Goal: Information Seeking & Learning: Learn about a topic

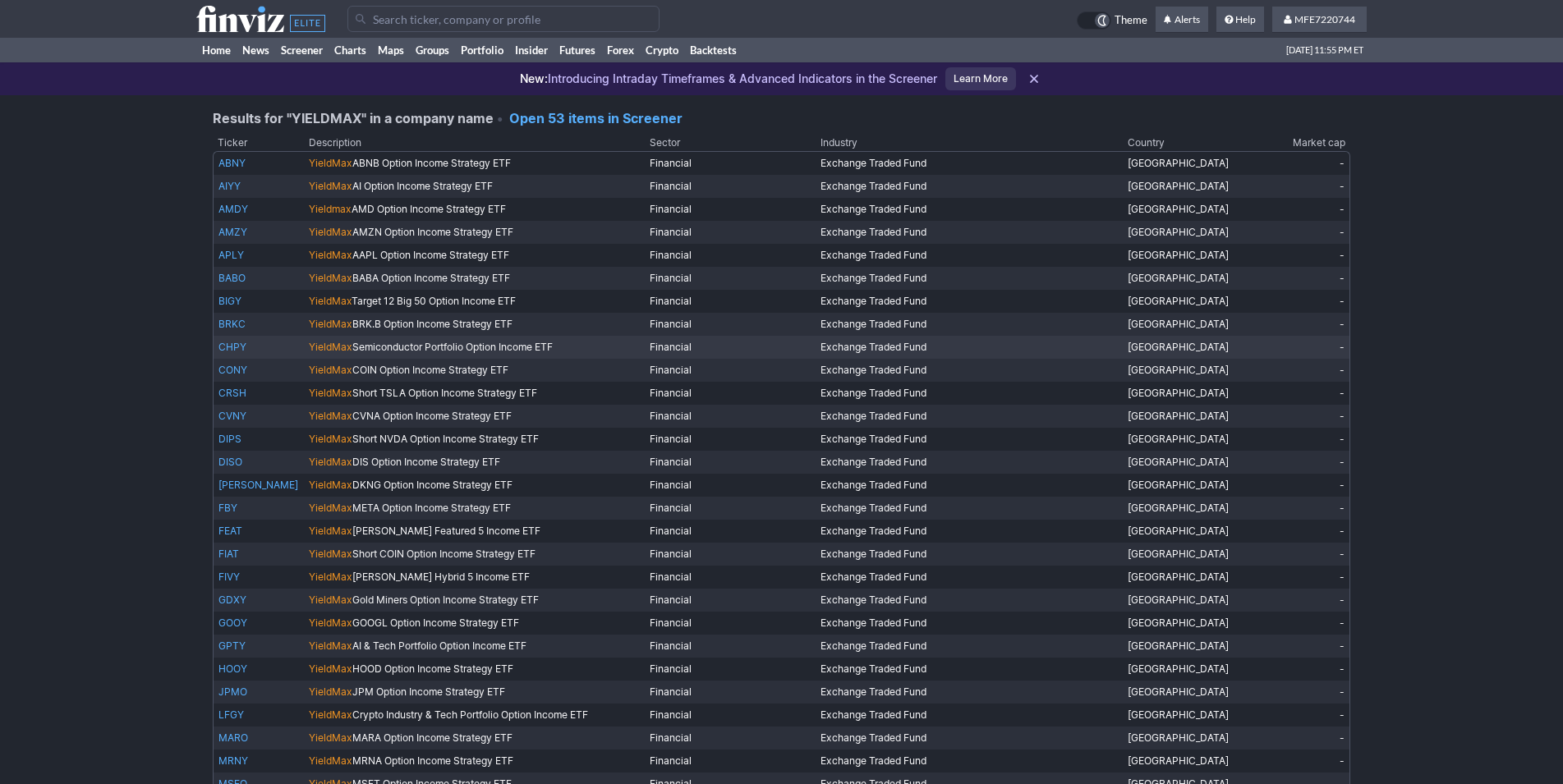
click at [238, 350] on link "CHPY" at bounding box center [232, 347] width 28 height 13
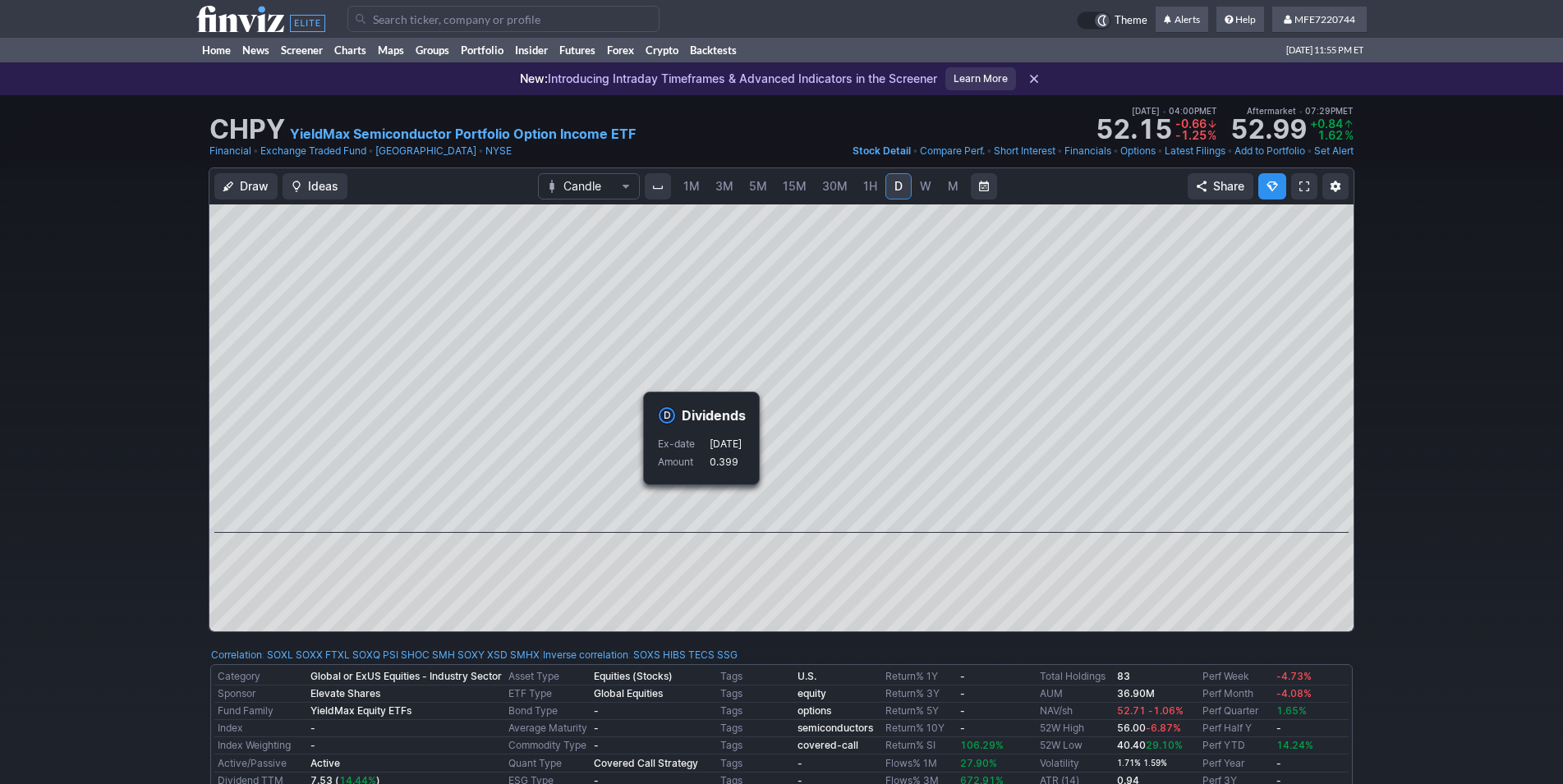
click at [1479, 427] on div "Draw Ideas Candle 1M 3M 5M 15M 30M 1H D W M Share" at bounding box center [782, 406] width 1563 height 478
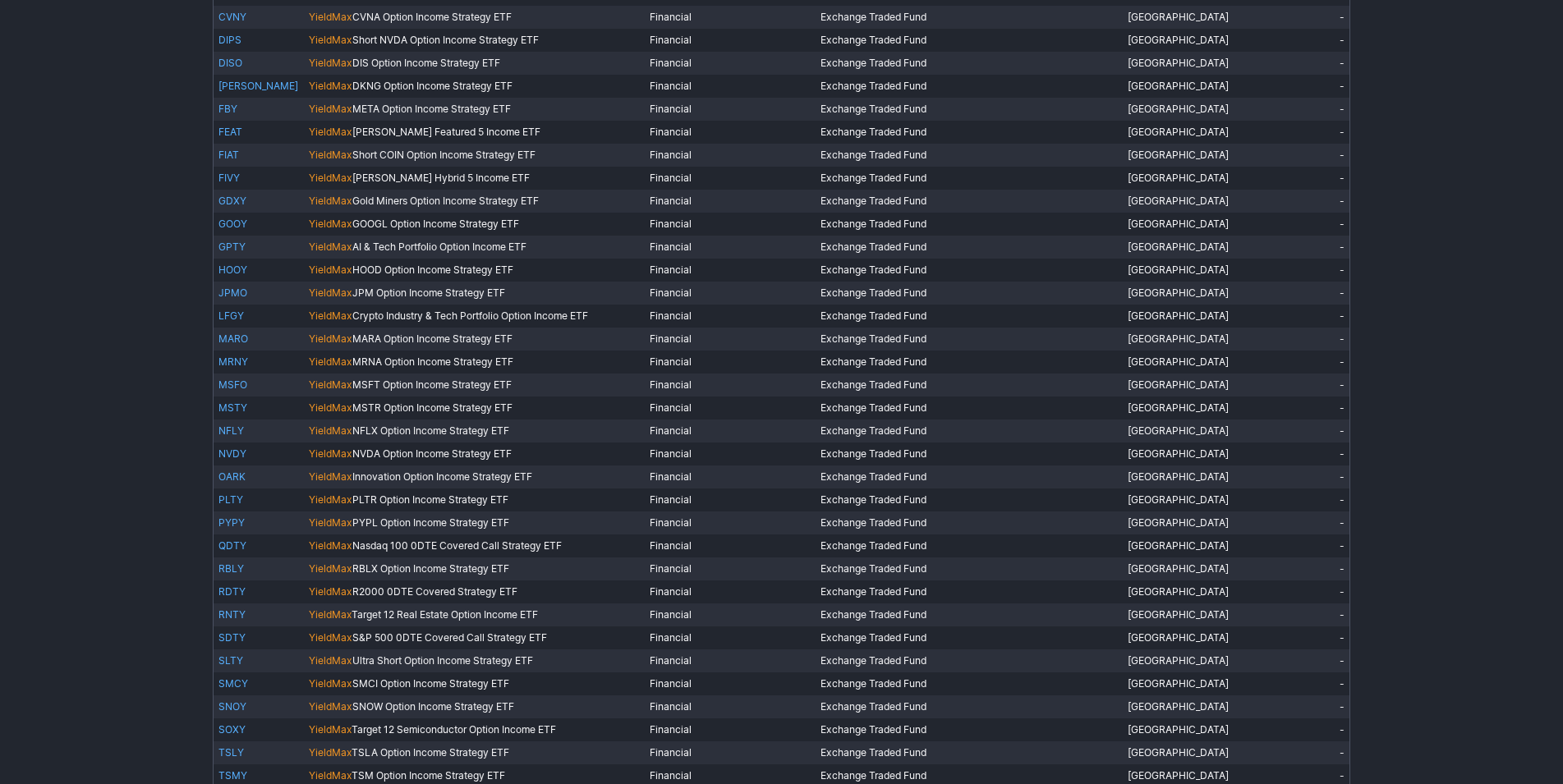
scroll to position [419, 0]
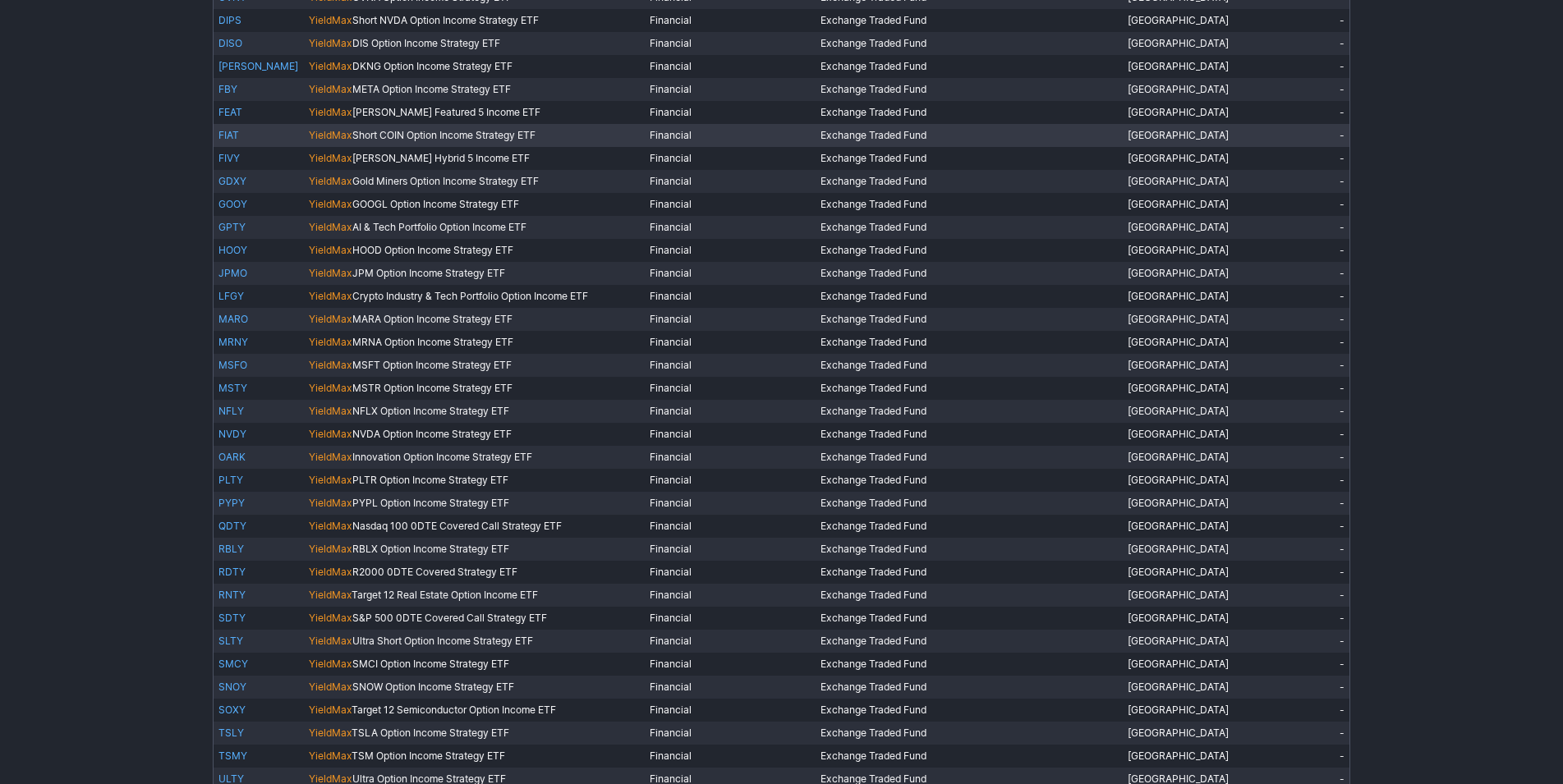
click at [237, 135] on link "FIAT" at bounding box center [228, 135] width 21 height 13
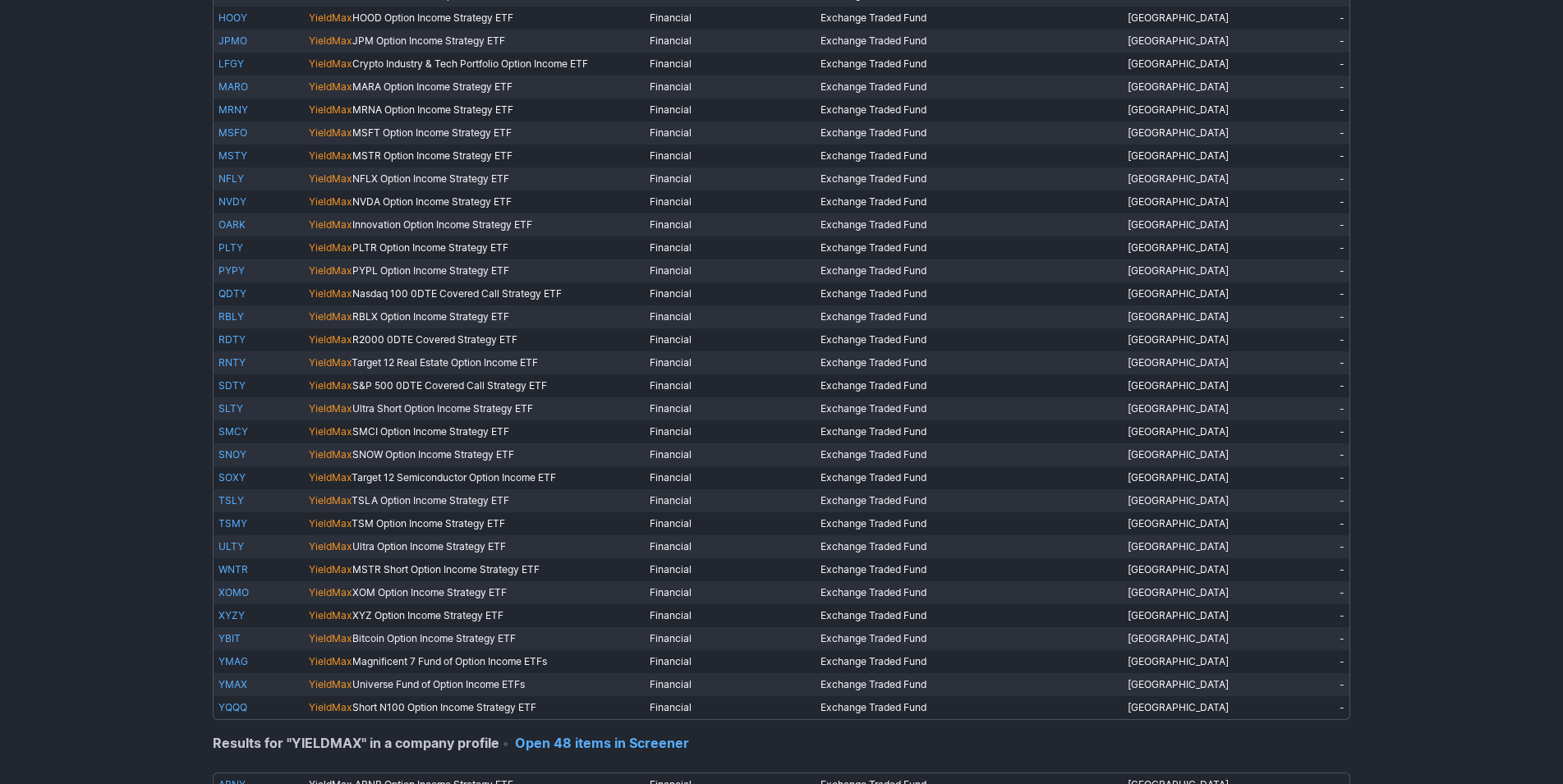
scroll to position [676, 0]
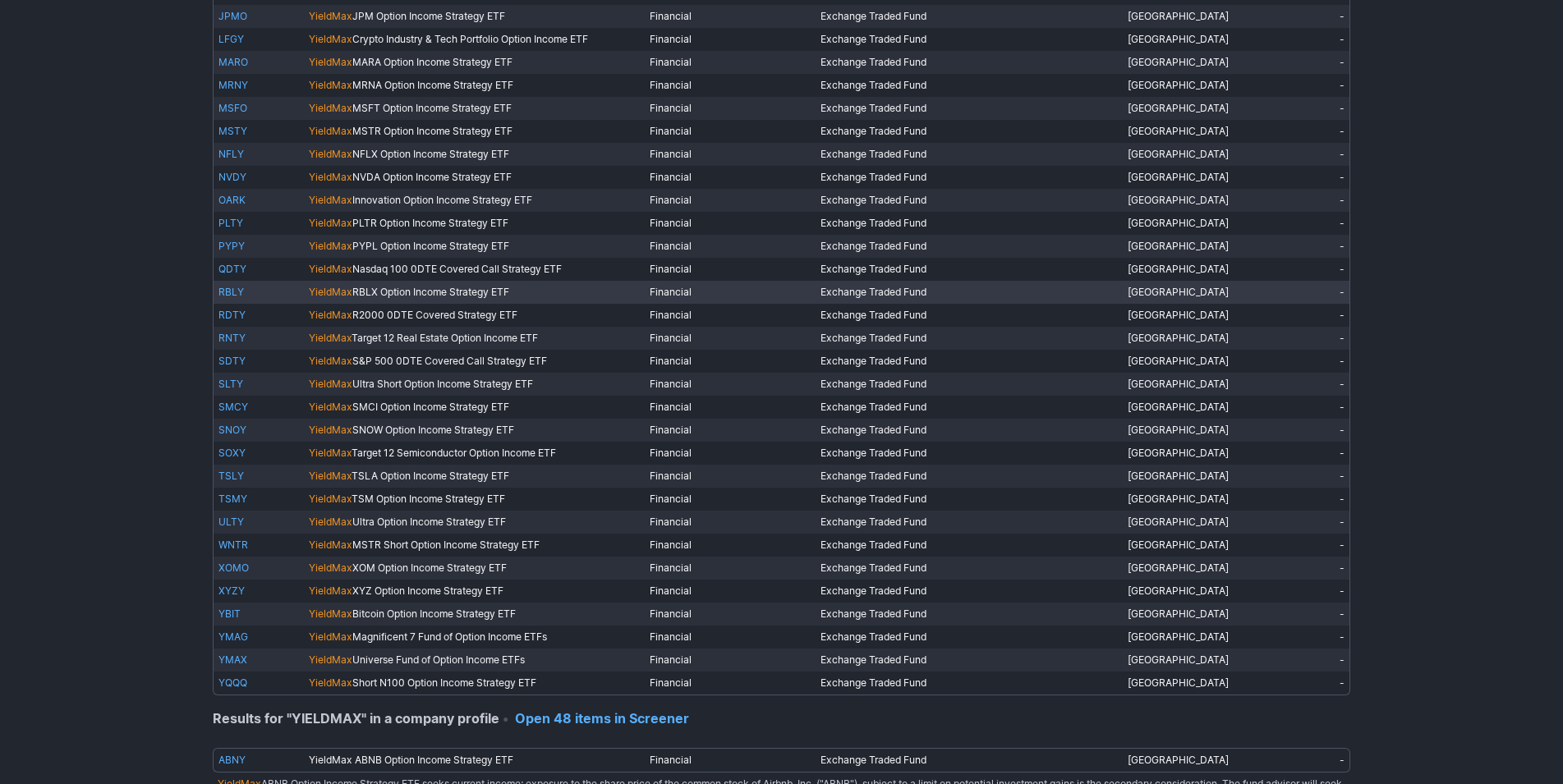
click at [228, 296] on link "RBLY" at bounding box center [231, 292] width 25 height 13
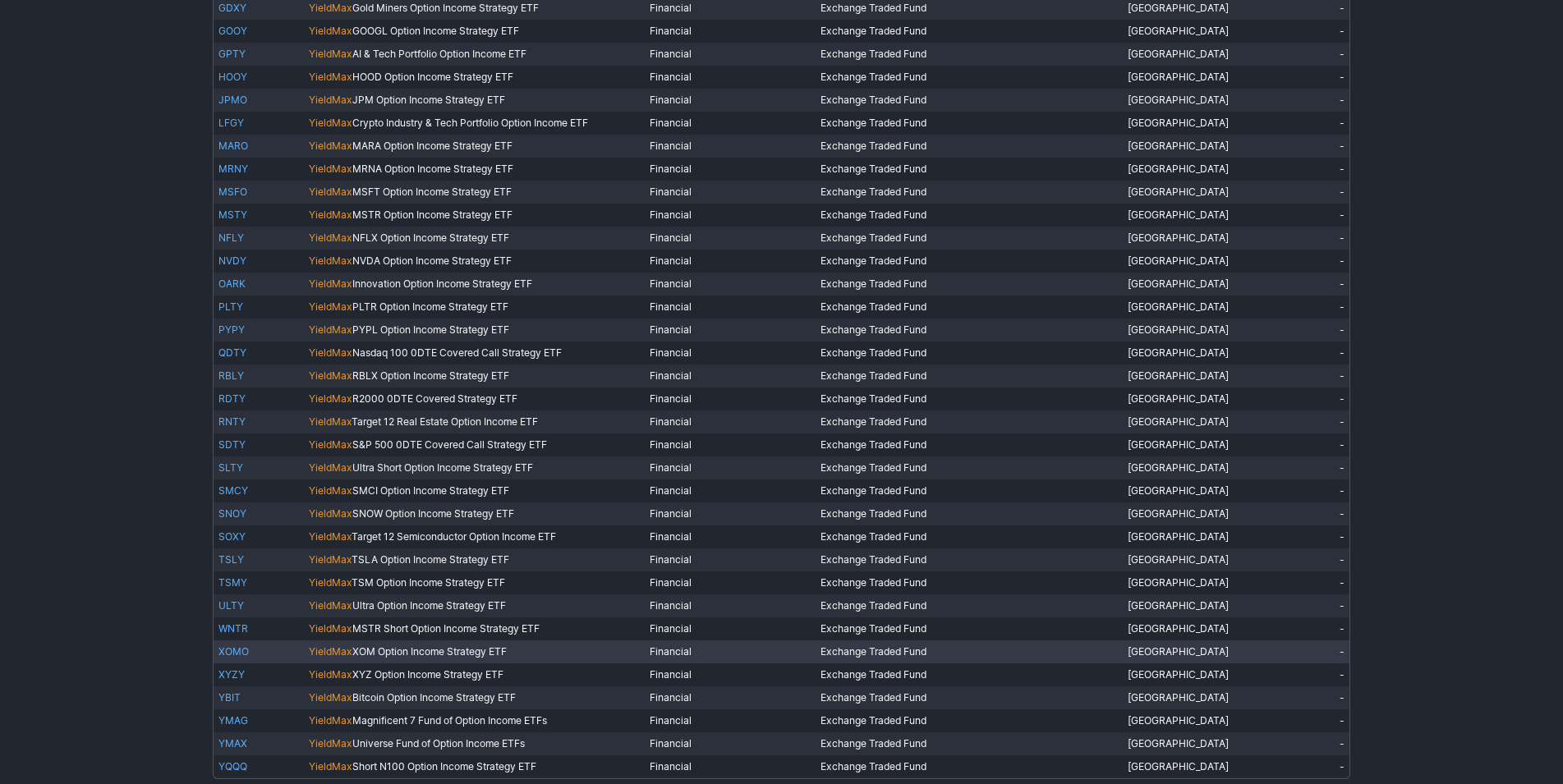
click at [246, 651] on link "XOMO" at bounding box center [233, 651] width 30 height 13
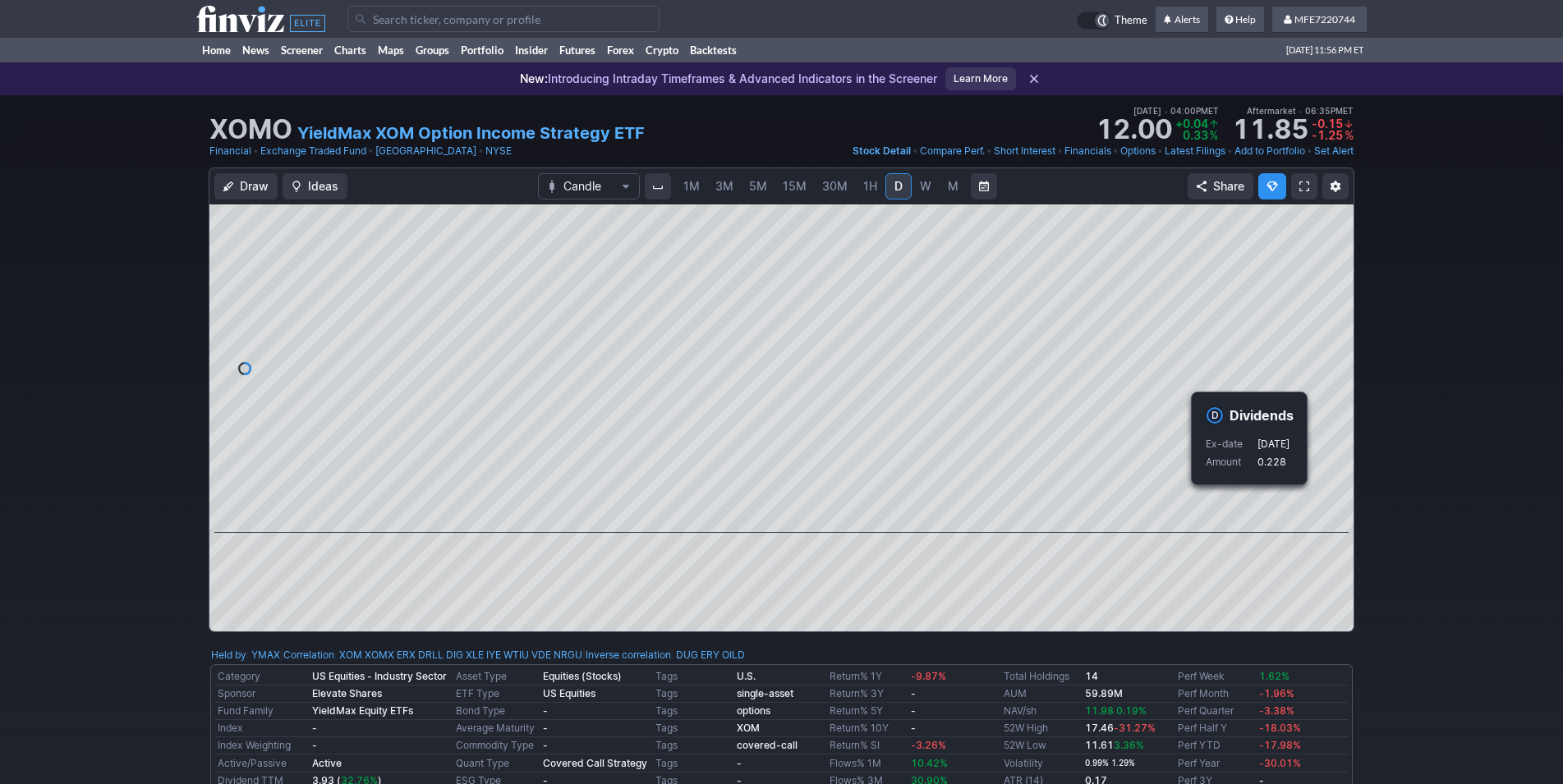
click at [1470, 527] on div "Draw Ideas Candle 1M 3M 5M 15M 30M 1H D W M Share" at bounding box center [782, 406] width 1563 height 478
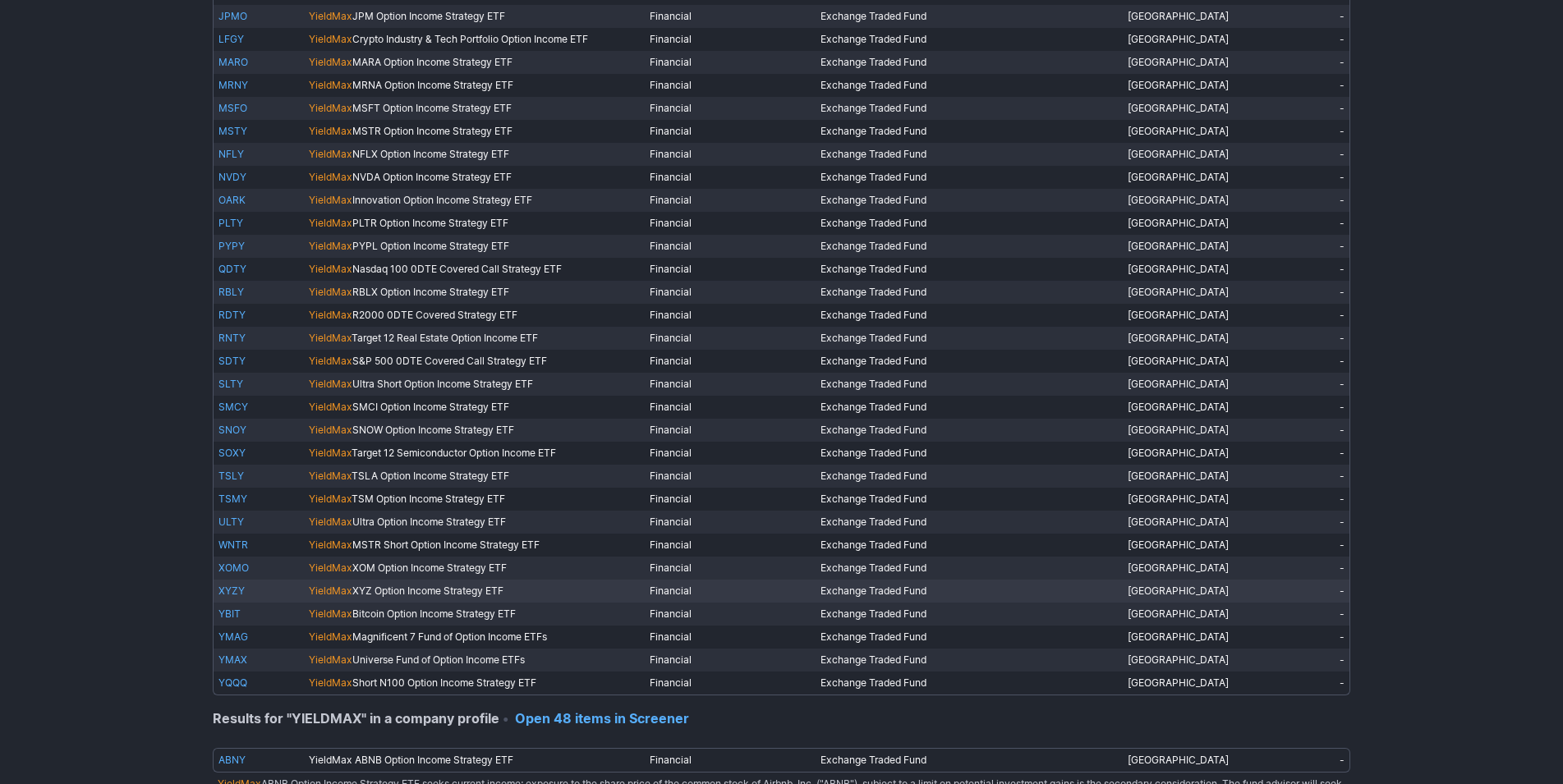
click at [226, 592] on link "XYZY" at bounding box center [231, 591] width 26 height 13
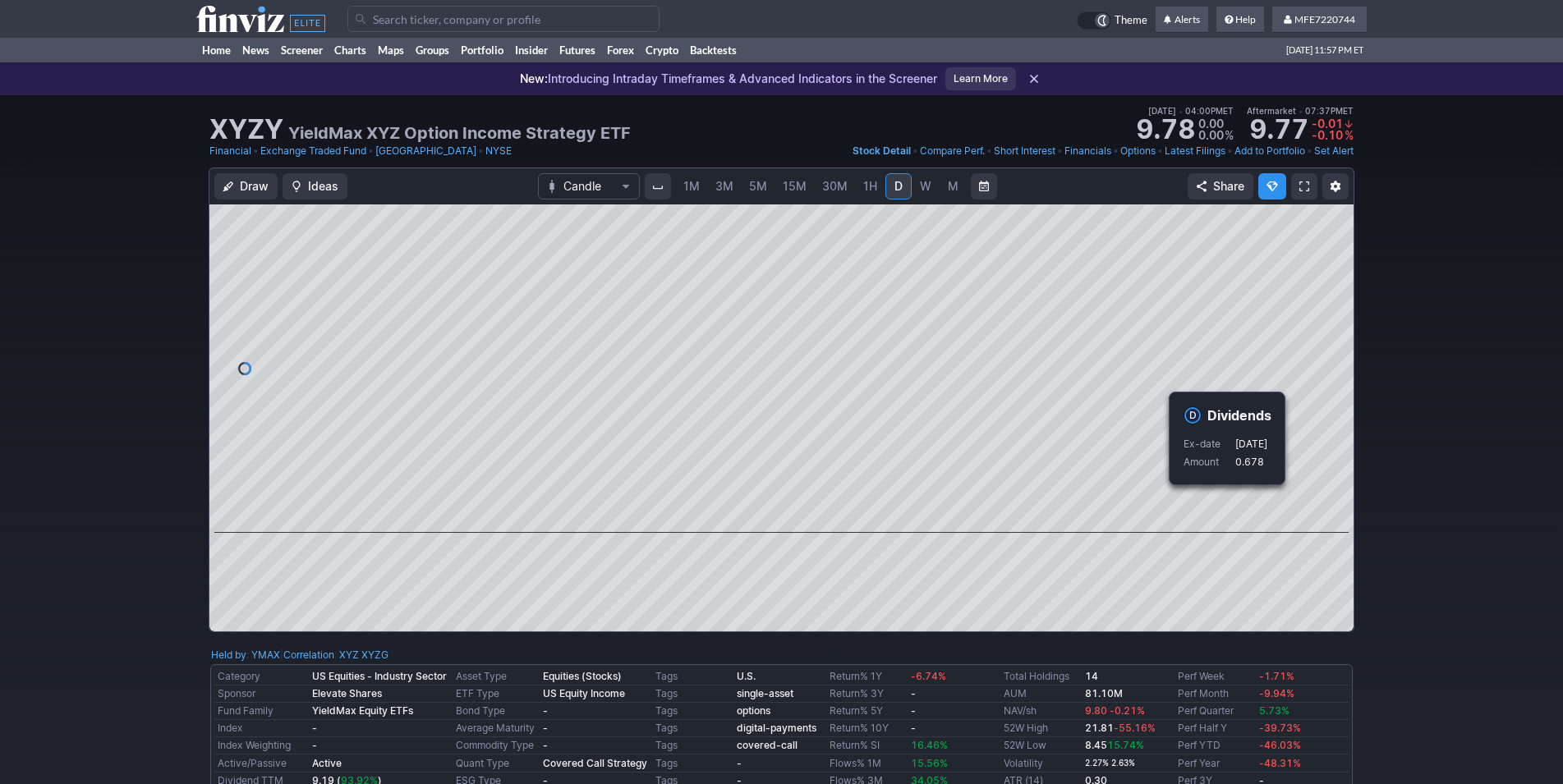
click at [1418, 512] on div "Draw Ideas Candle 1M 3M 5M 15M 30M 1H D W M Share" at bounding box center [782, 406] width 1563 height 478
click at [1421, 515] on div "Draw Ideas Candle 1M 3M 5M 15M 30M 1H D W M Share" at bounding box center [782, 406] width 1563 height 478
